Goal: Information Seeking & Learning: Learn about a topic

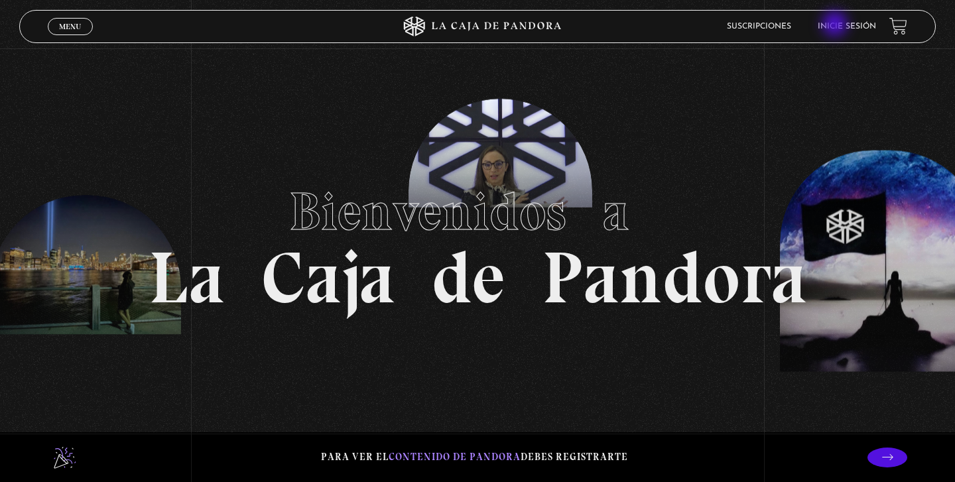
click at [836, 25] on link "Inicie sesión" at bounding box center [847, 27] width 58 height 8
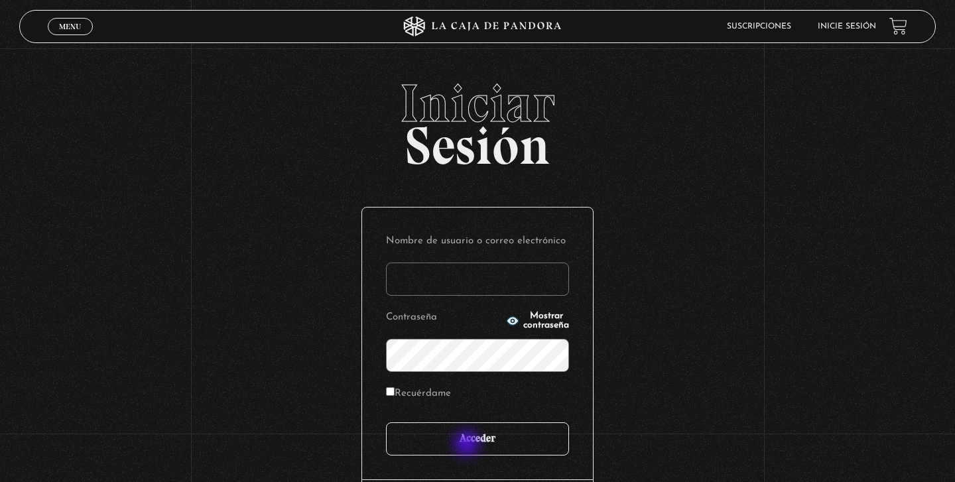
type input "annais_ra@hotmail.com"
click at [469, 445] on input "Acceder" at bounding box center [477, 438] width 183 height 33
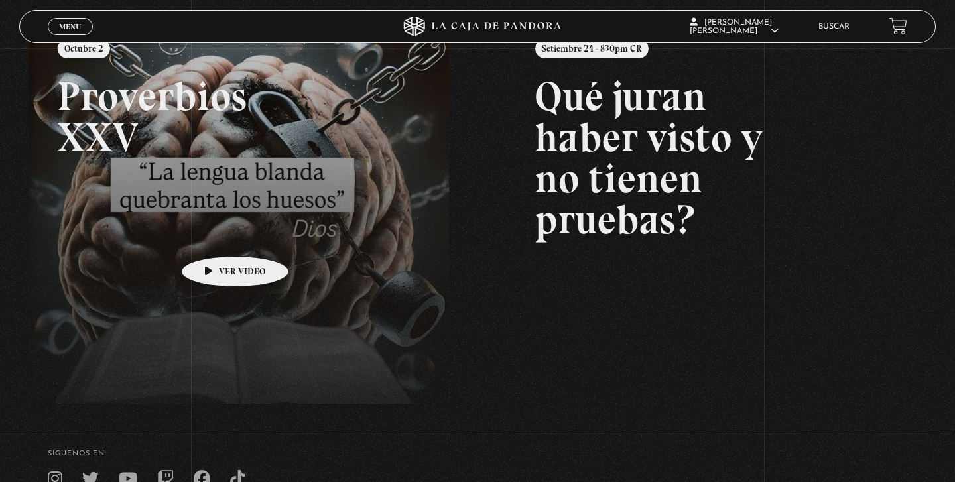
scroll to position [317, 0]
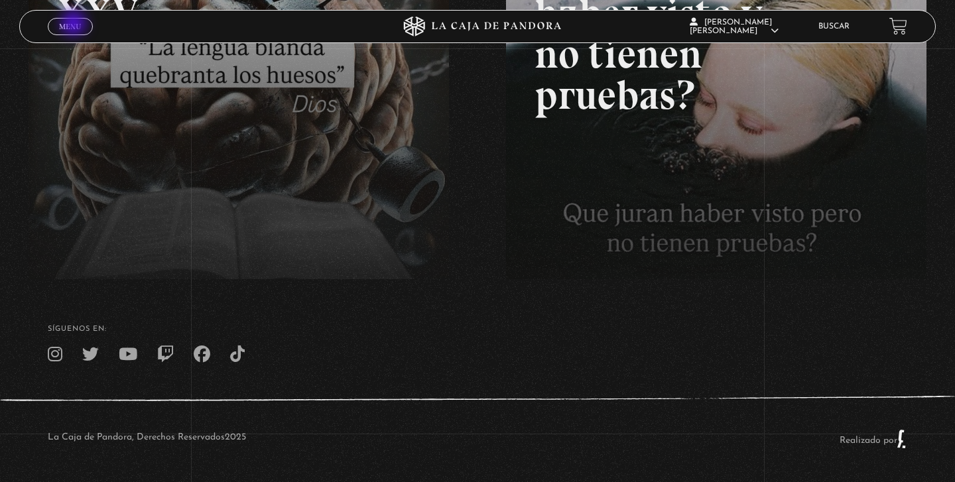
click at [75, 25] on span "Menu" at bounding box center [70, 27] width 22 height 8
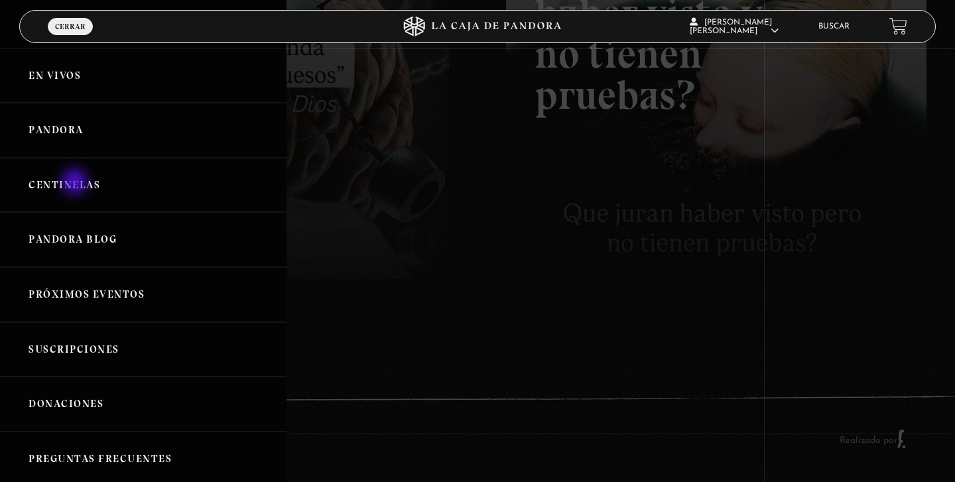
click at [76, 183] on link "Centinelas" at bounding box center [143, 185] width 287 height 55
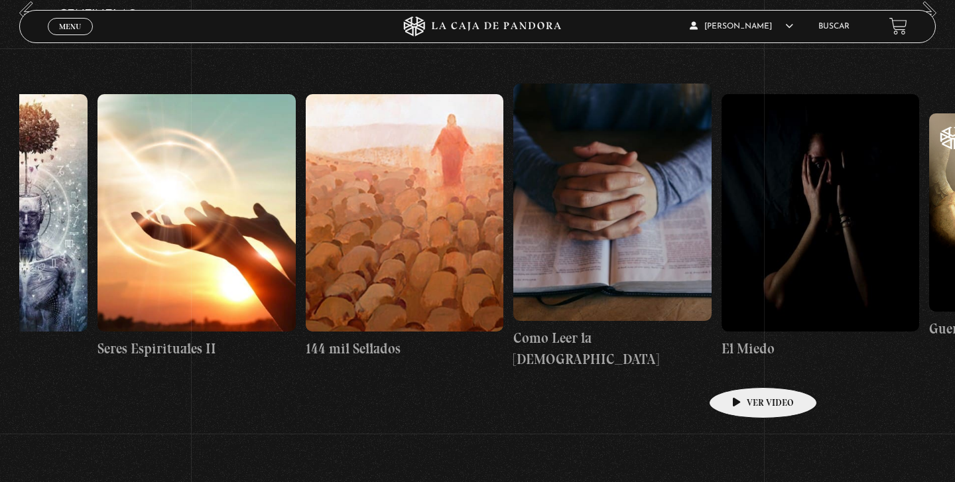
scroll to position [0, 19679]
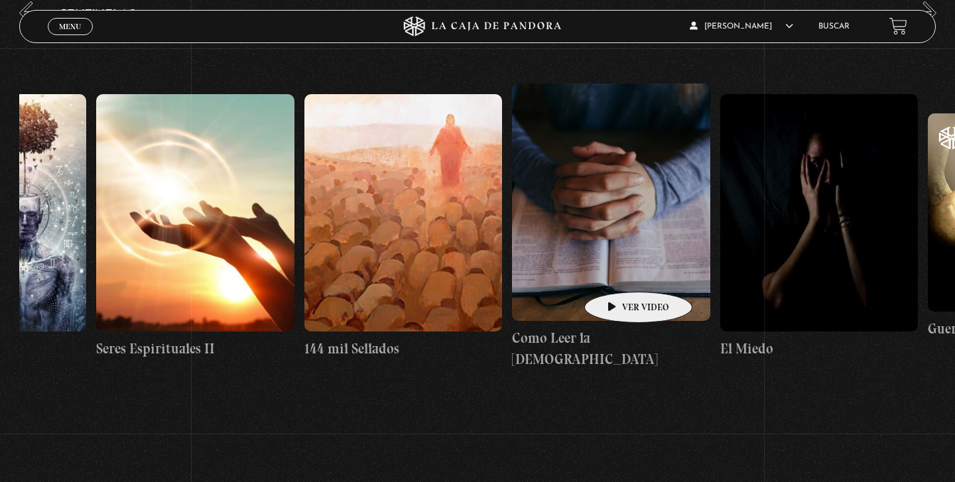
click at [617, 272] on figure at bounding box center [611, 202] width 198 height 237
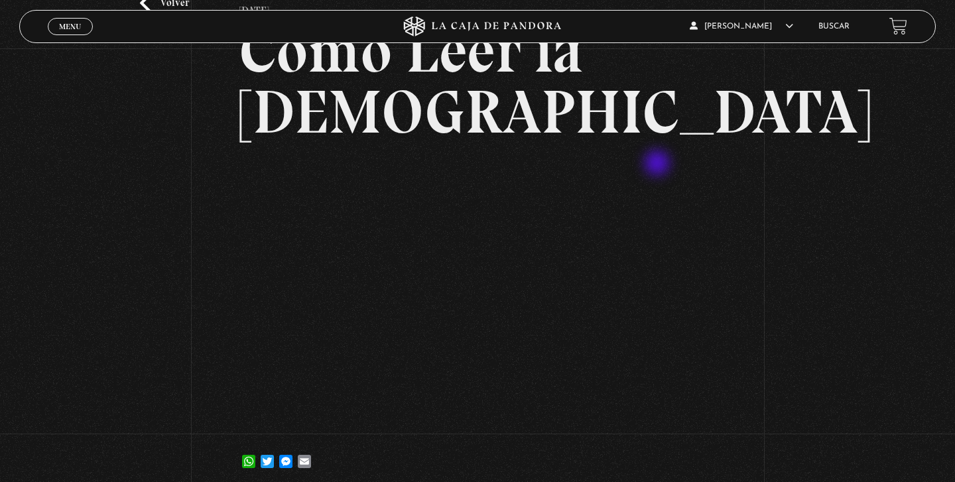
scroll to position [106, 0]
